Goal: Information Seeking & Learning: Learn about a topic

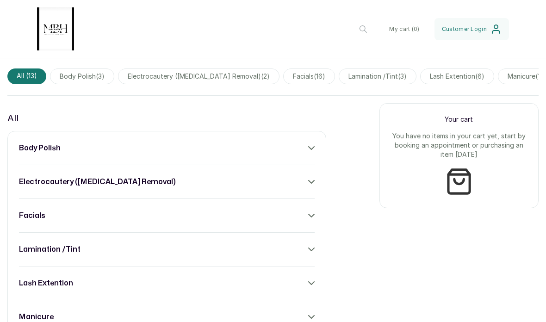
scroll to position [296, 0]
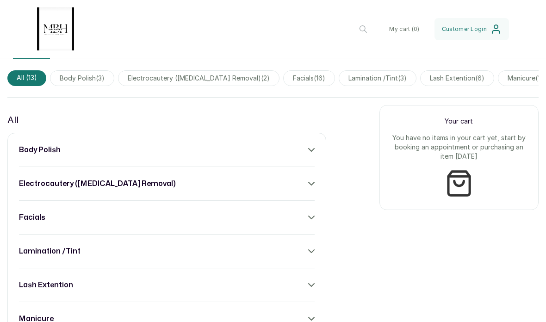
click at [41, 281] on h3 "lash extention" at bounding box center [46, 285] width 54 height 11
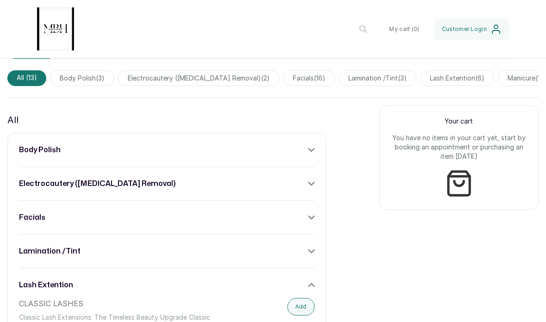
click at [58, 283] on h3 "lash extention" at bounding box center [46, 285] width 54 height 11
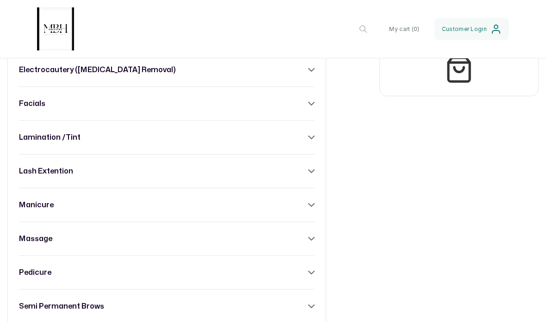
scroll to position [407, 0]
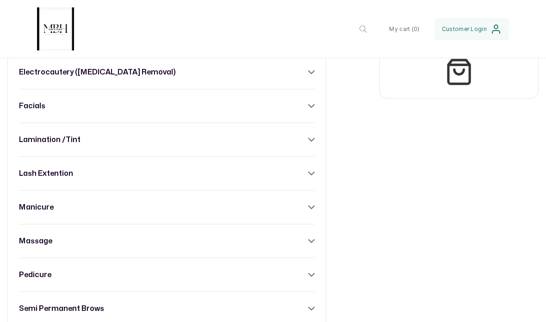
click at [37, 184] on div "body polish electrocautery ([MEDICAL_DATA] removal) facials lamination /tint la…" at bounding box center [166, 241] width 319 height 440
click at [44, 179] on h3 "lash extention" at bounding box center [46, 173] width 54 height 11
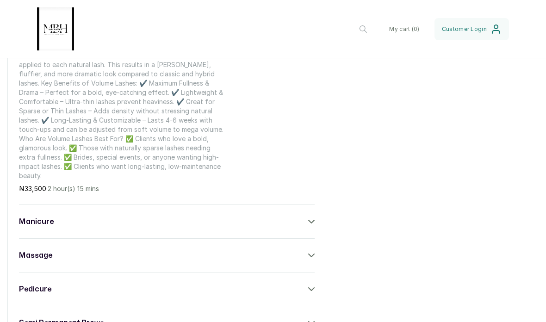
scroll to position [1225, 0]
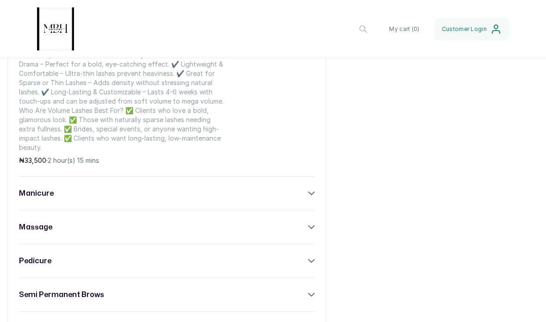
click at [303, 188] on div "manicure" at bounding box center [167, 193] width 296 height 11
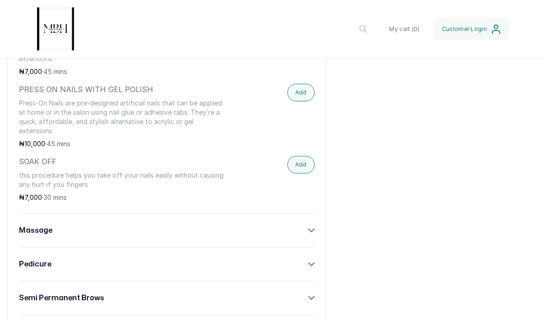
scroll to position [2086, 0]
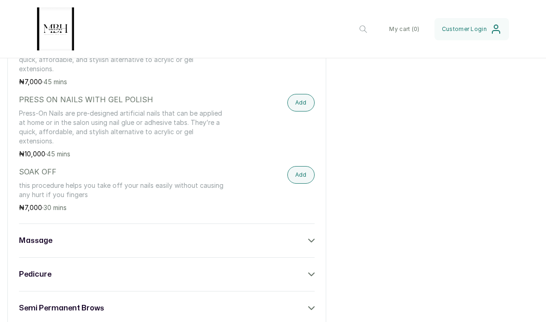
click at [301, 235] on div "massage" at bounding box center [167, 240] width 296 height 11
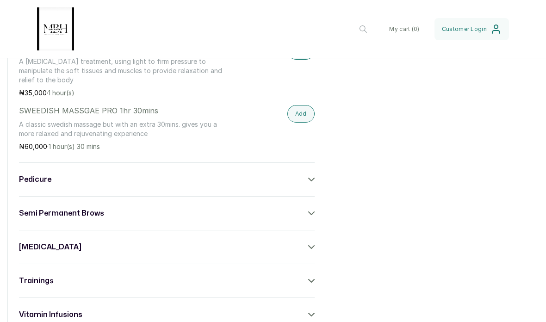
scroll to position [2416, 0]
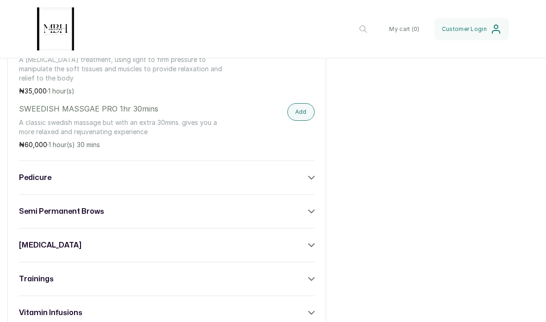
click at [311, 175] on icon at bounding box center [311, 178] width 6 height 6
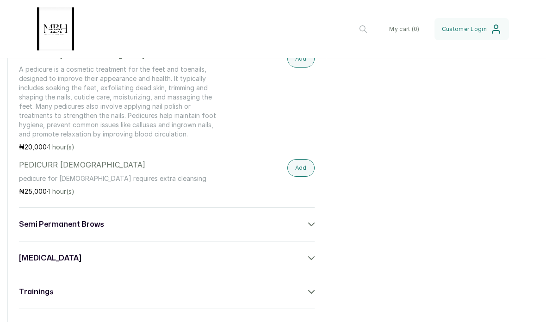
scroll to position [2726, 0]
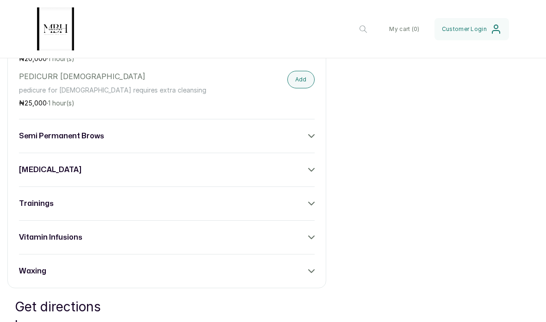
click at [259, 131] on div "semi permanent brows" at bounding box center [167, 136] width 296 height 11
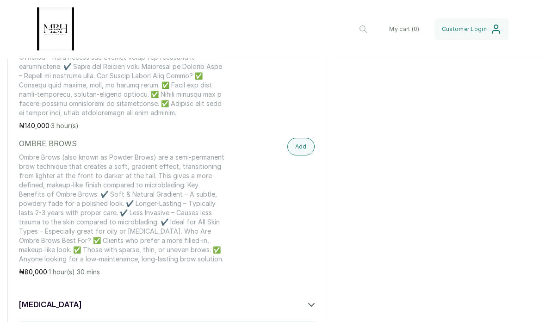
scroll to position [3539, 0]
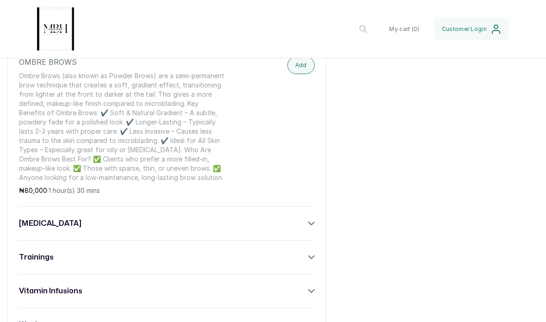
click at [155, 218] on div "[MEDICAL_DATA]" at bounding box center [167, 223] width 296 height 11
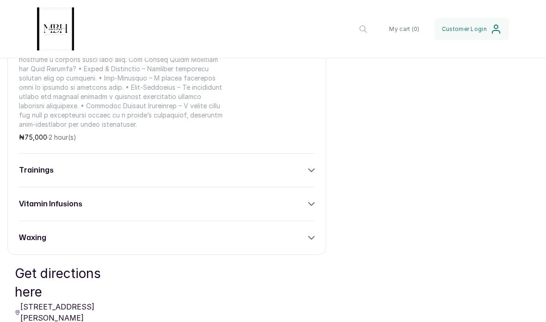
scroll to position [4648, 0]
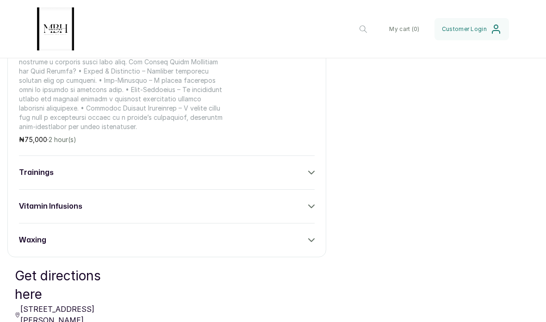
click at [80, 235] on div "waxing" at bounding box center [167, 240] width 296 height 11
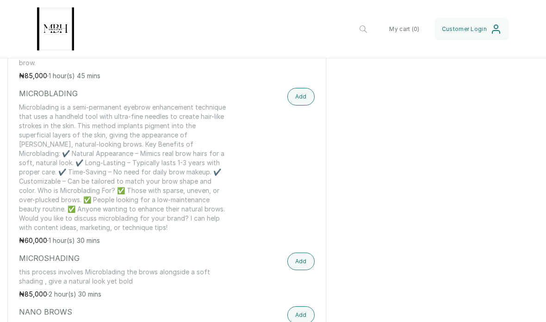
scroll to position [3096, 0]
